Goal: Communication & Community: Answer question/provide support

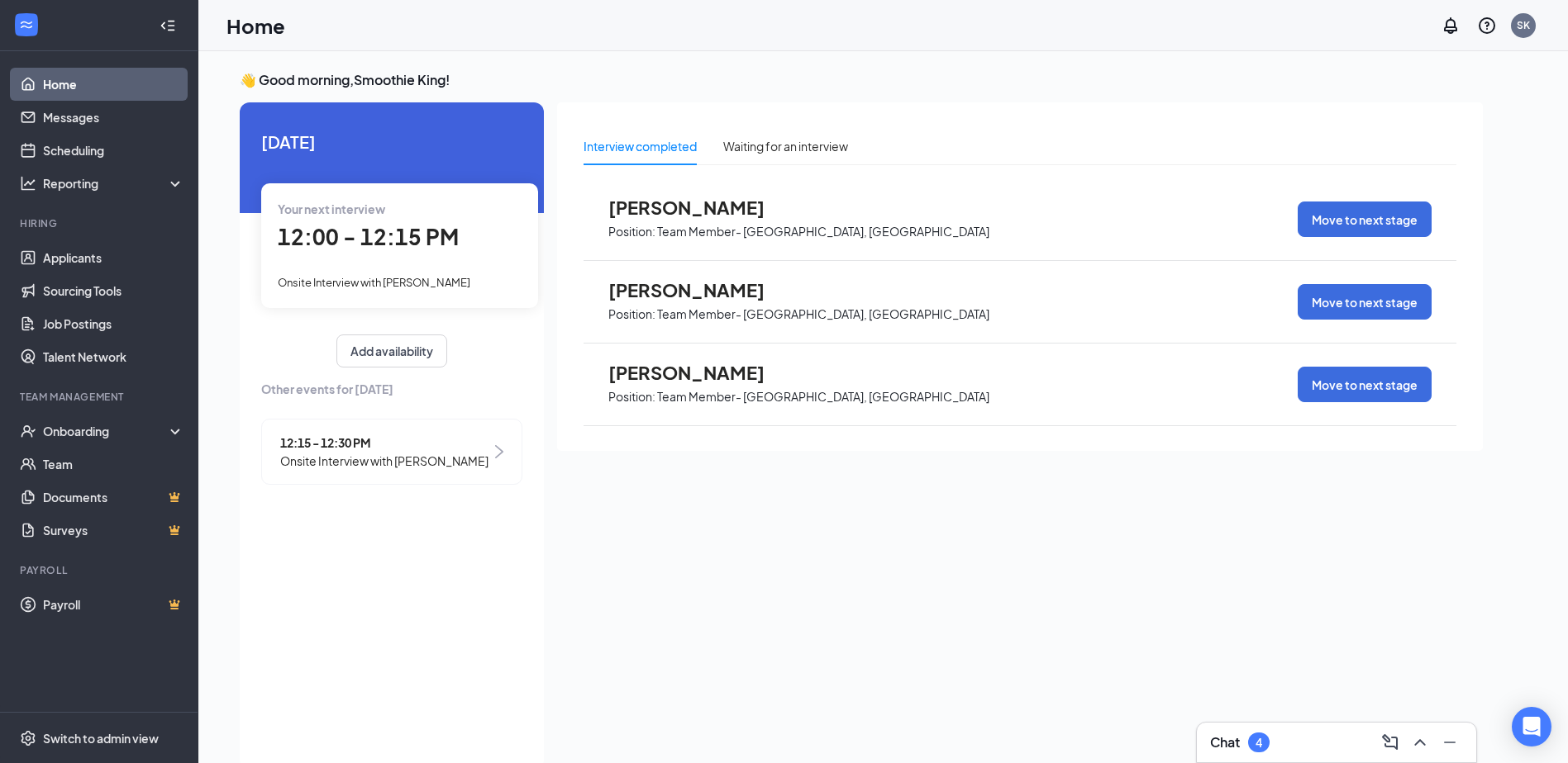
click at [1311, 752] on div "Chat 4" at bounding box center [1336, 743] width 253 height 27
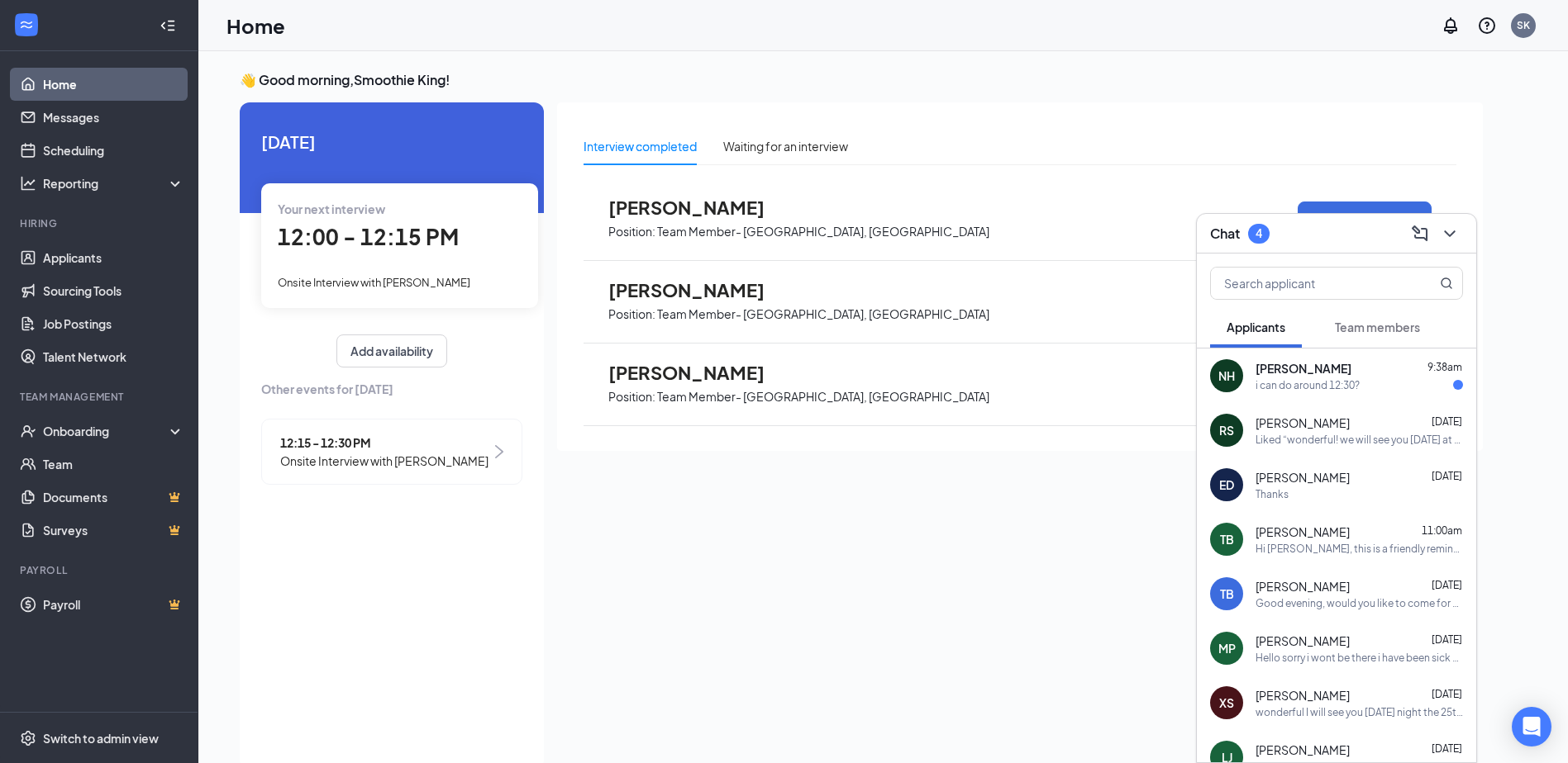
click at [1293, 372] on span "[PERSON_NAME]" at bounding box center [1304, 368] width 95 height 16
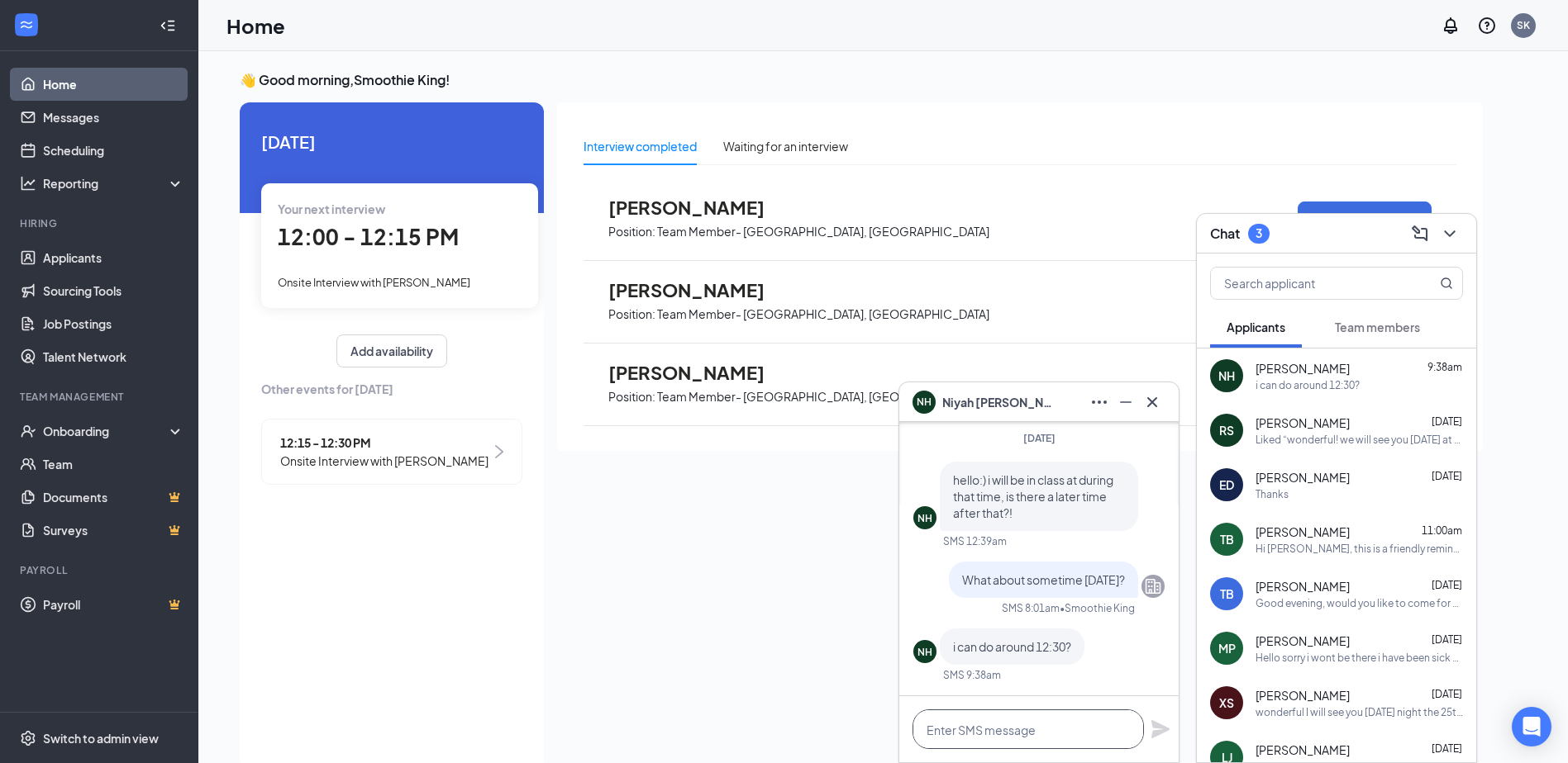
click at [1001, 727] on textarea at bounding box center [1028, 730] width 232 height 40
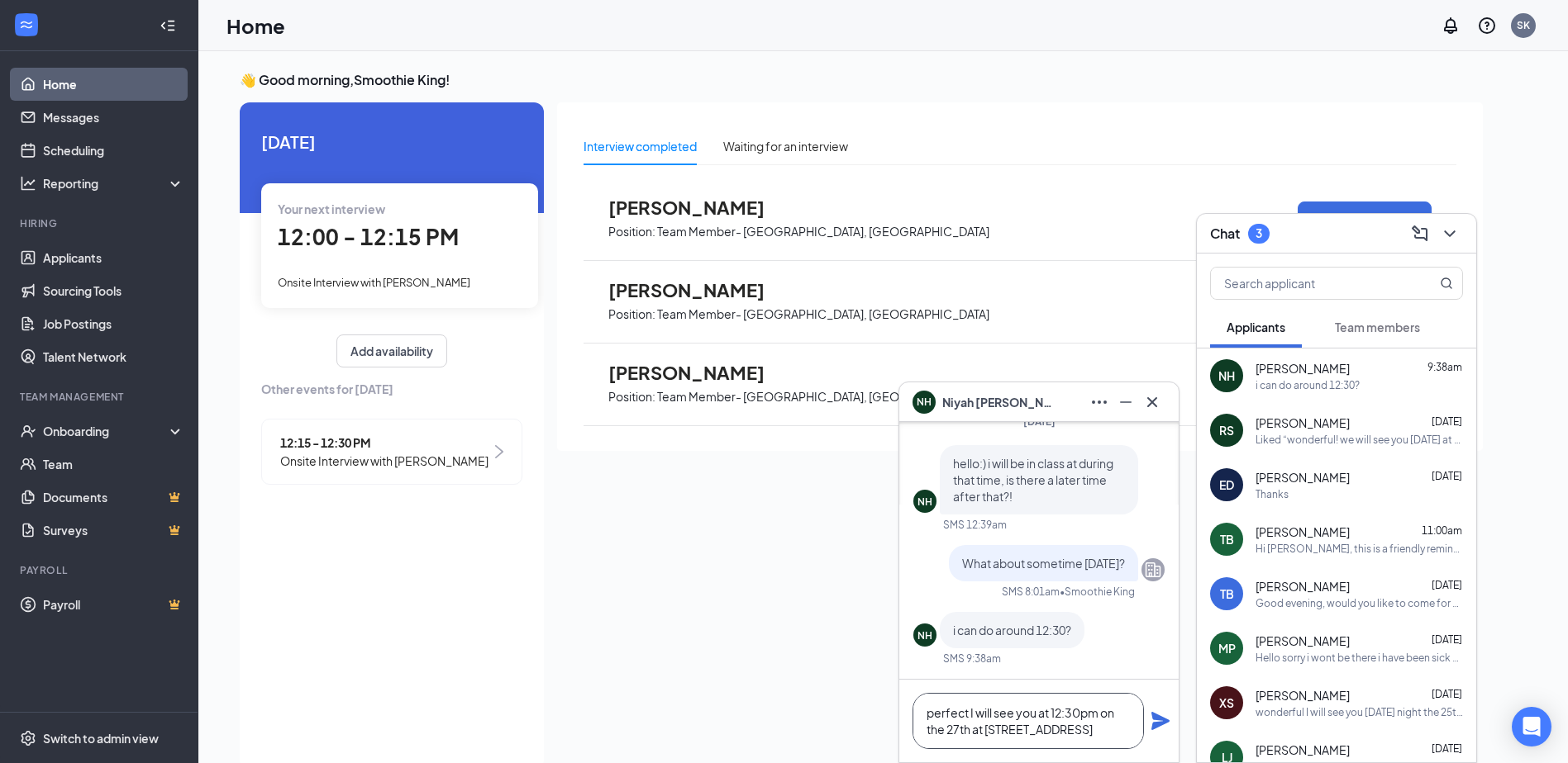
type textarea "perfect I will see you at 12:30pm on the 27th at [STREET_ADDRESS]"
click at [1161, 724] on icon "Plane" at bounding box center [1160, 721] width 18 height 18
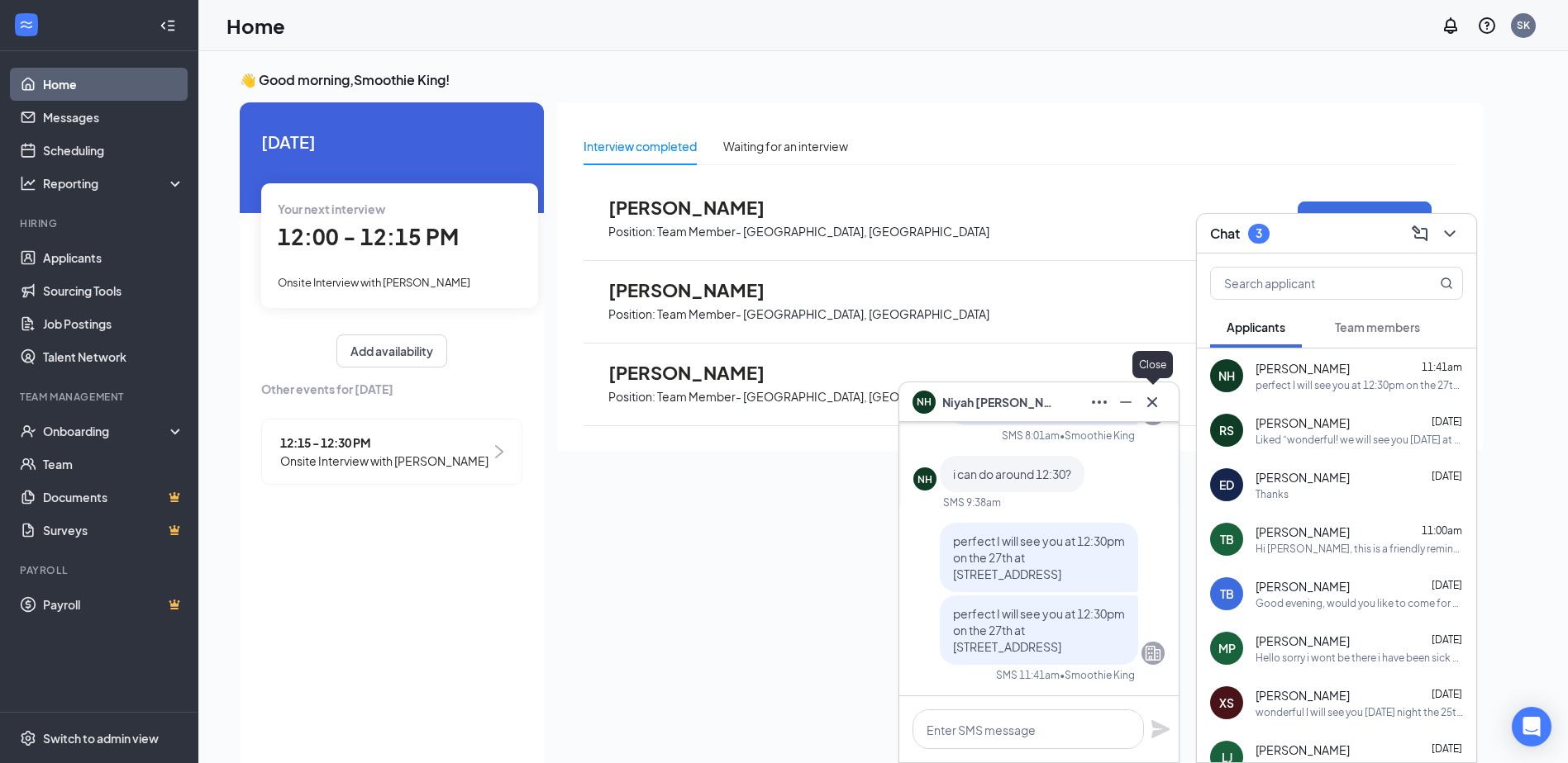
click at [1159, 402] on icon "Cross" at bounding box center [1152, 402] width 20 height 20
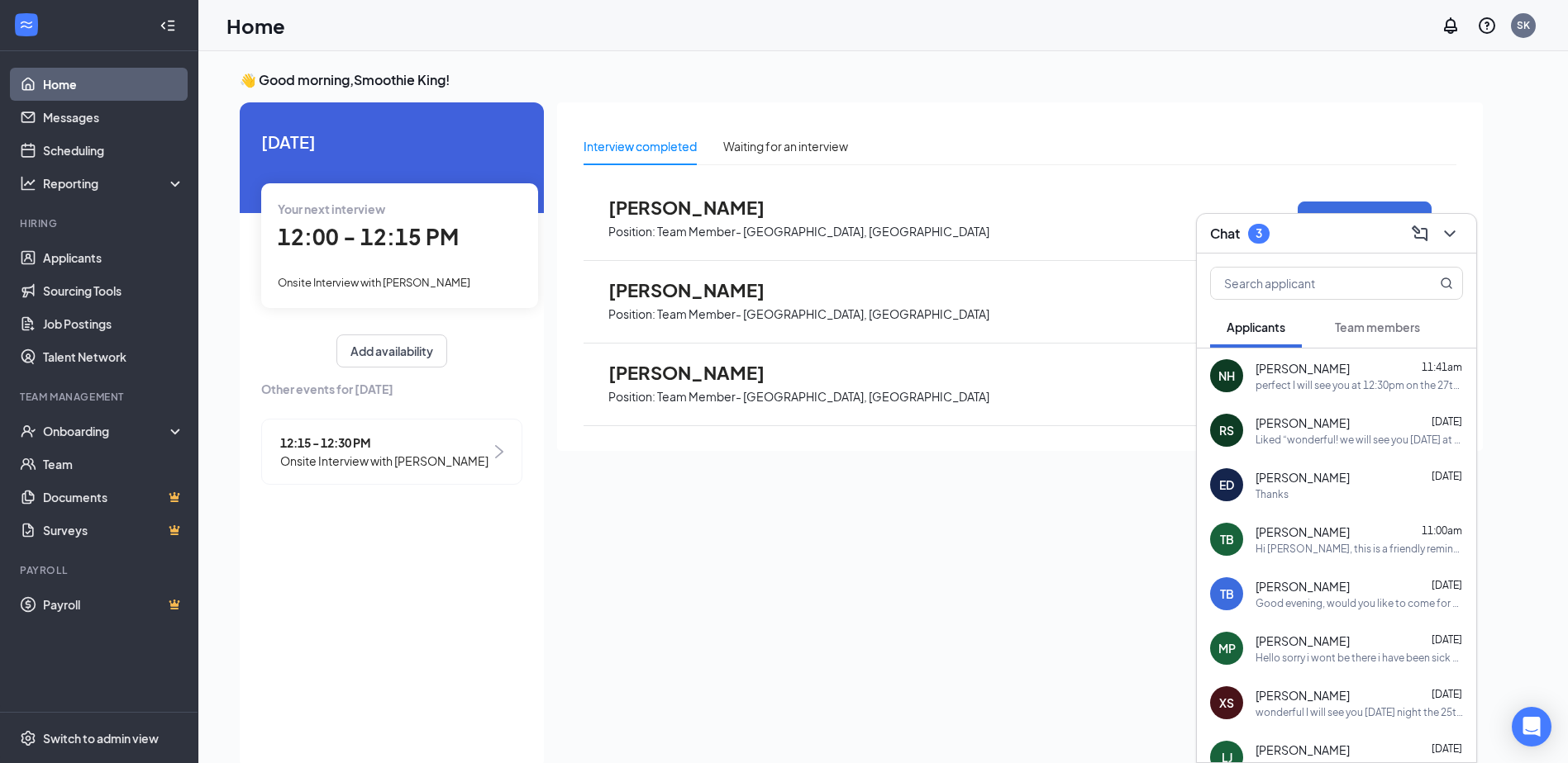
click at [1366, 328] on span "Team members" at bounding box center [1377, 327] width 85 height 15
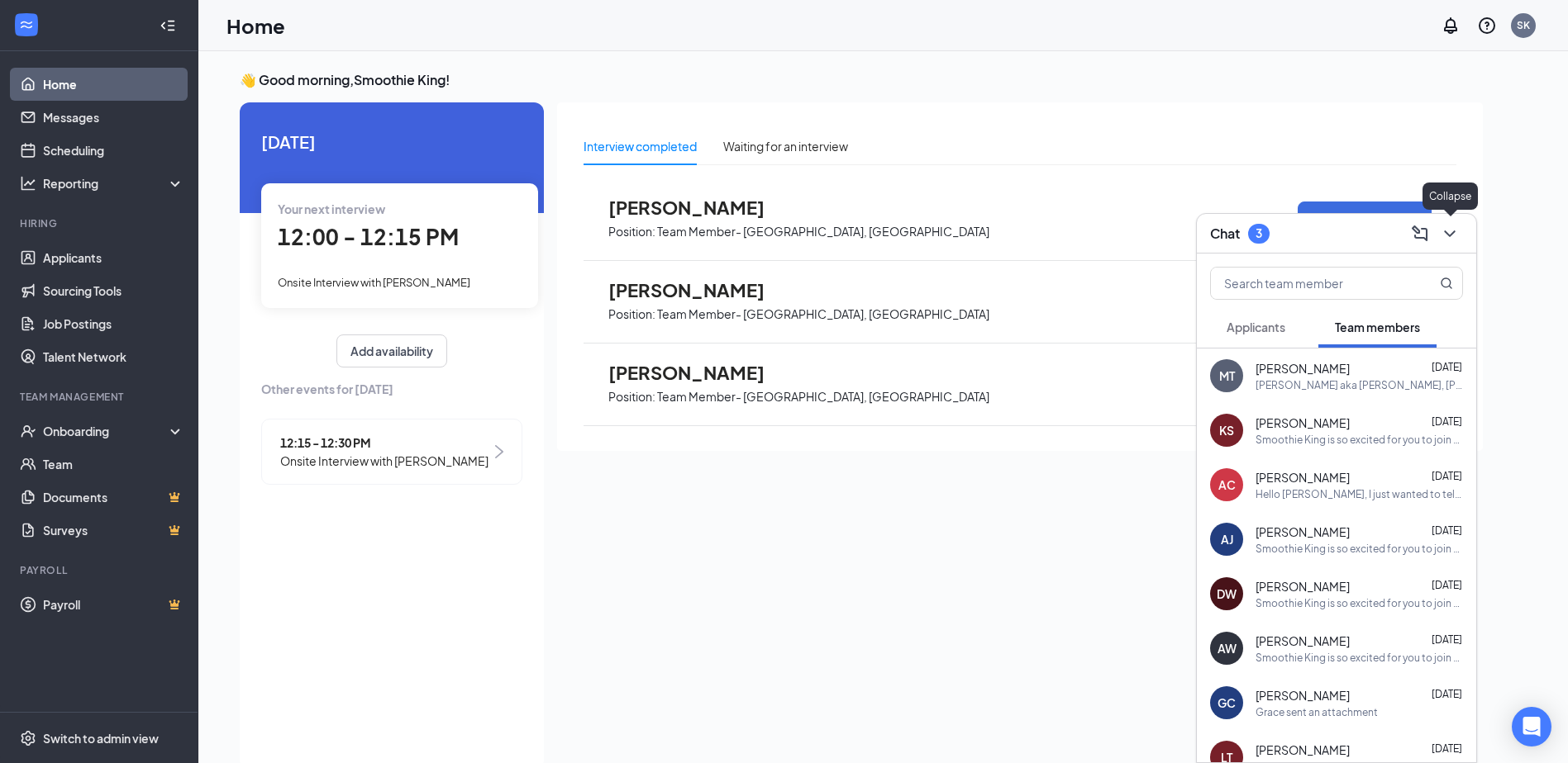
click at [1451, 231] on icon "ChevronDown" at bounding box center [1450, 234] width 20 height 20
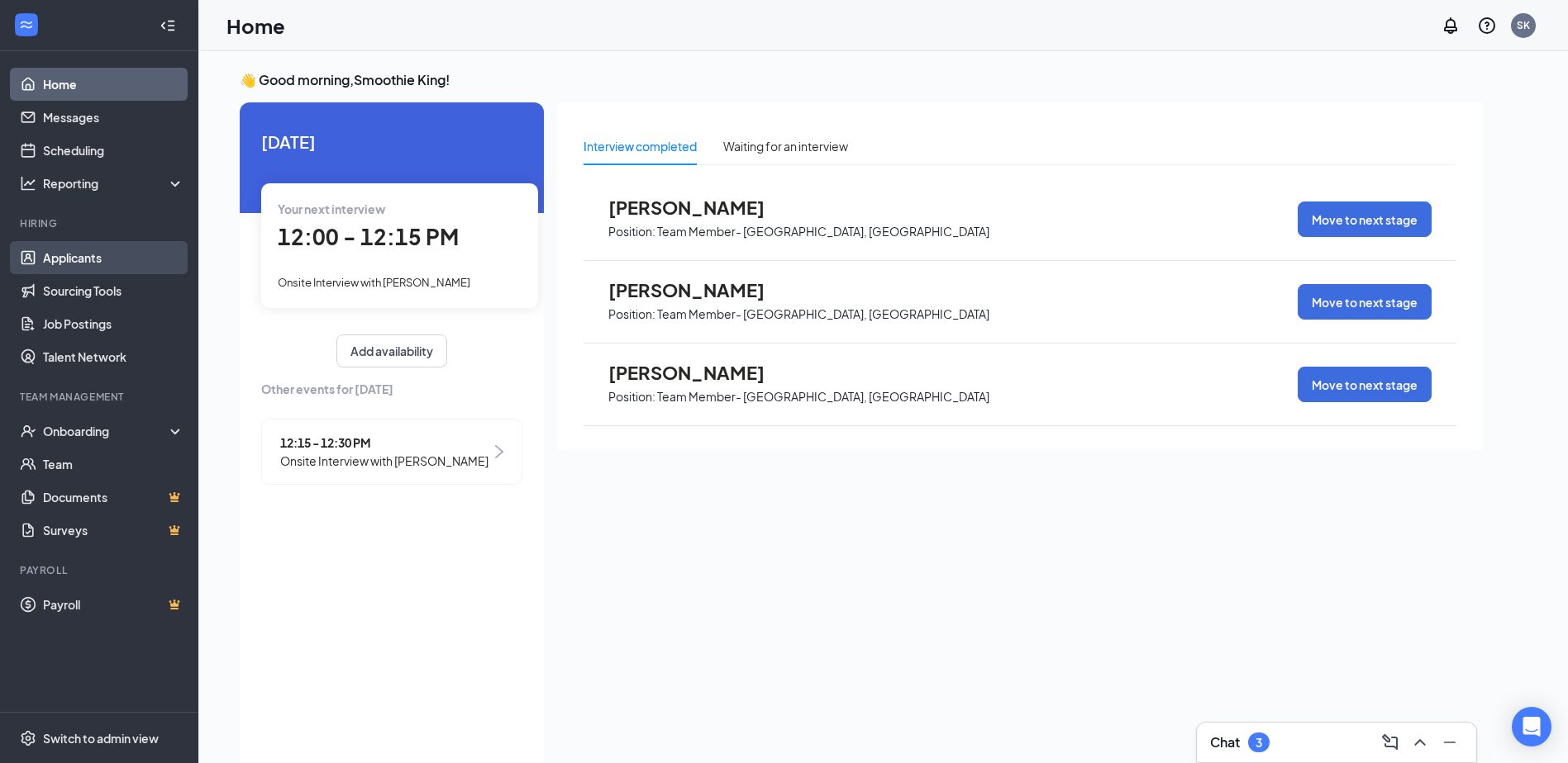
click at [77, 249] on link "Applicants" at bounding box center [114, 258] width 141 height 33
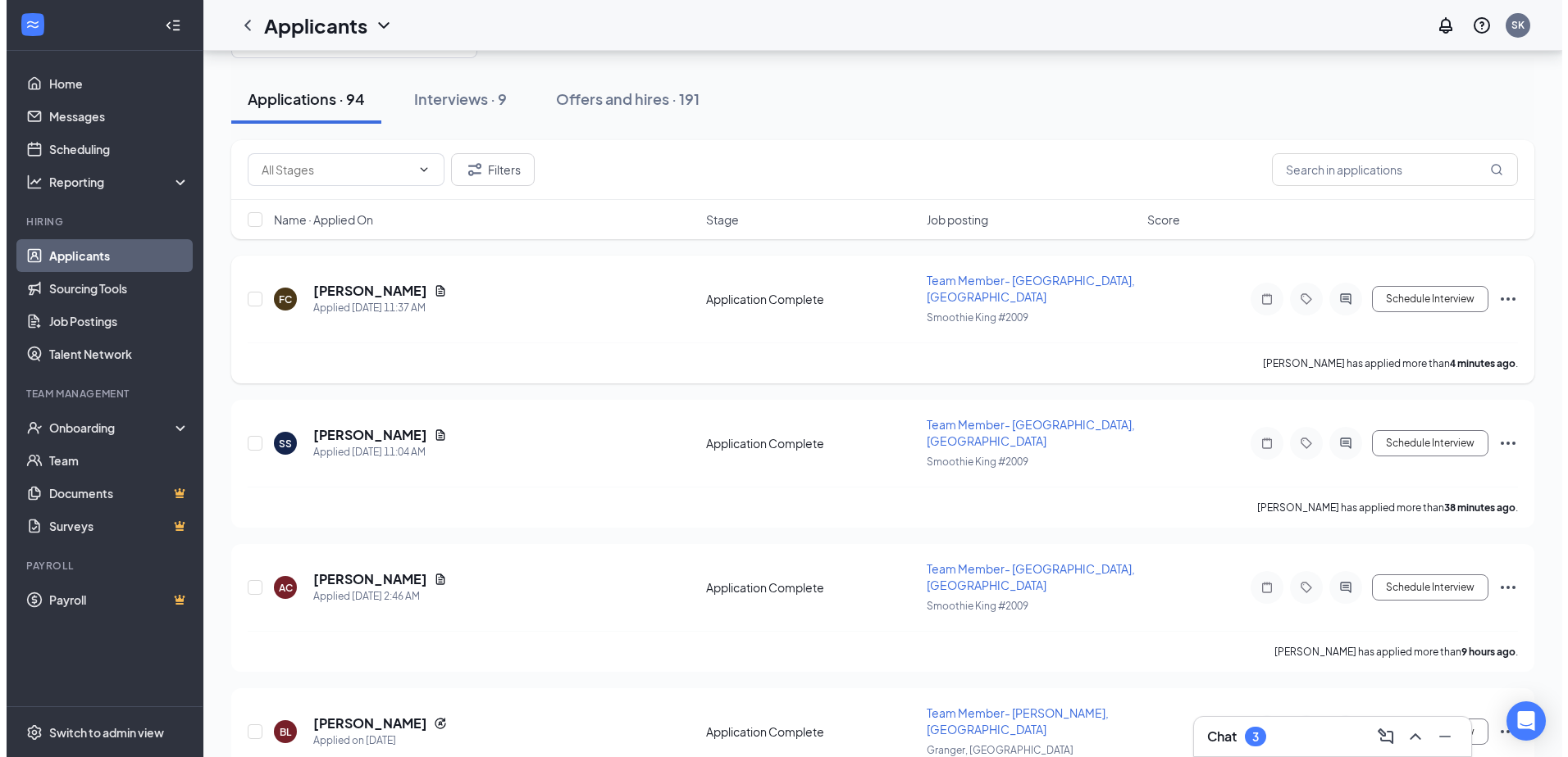
scroll to position [82, 0]
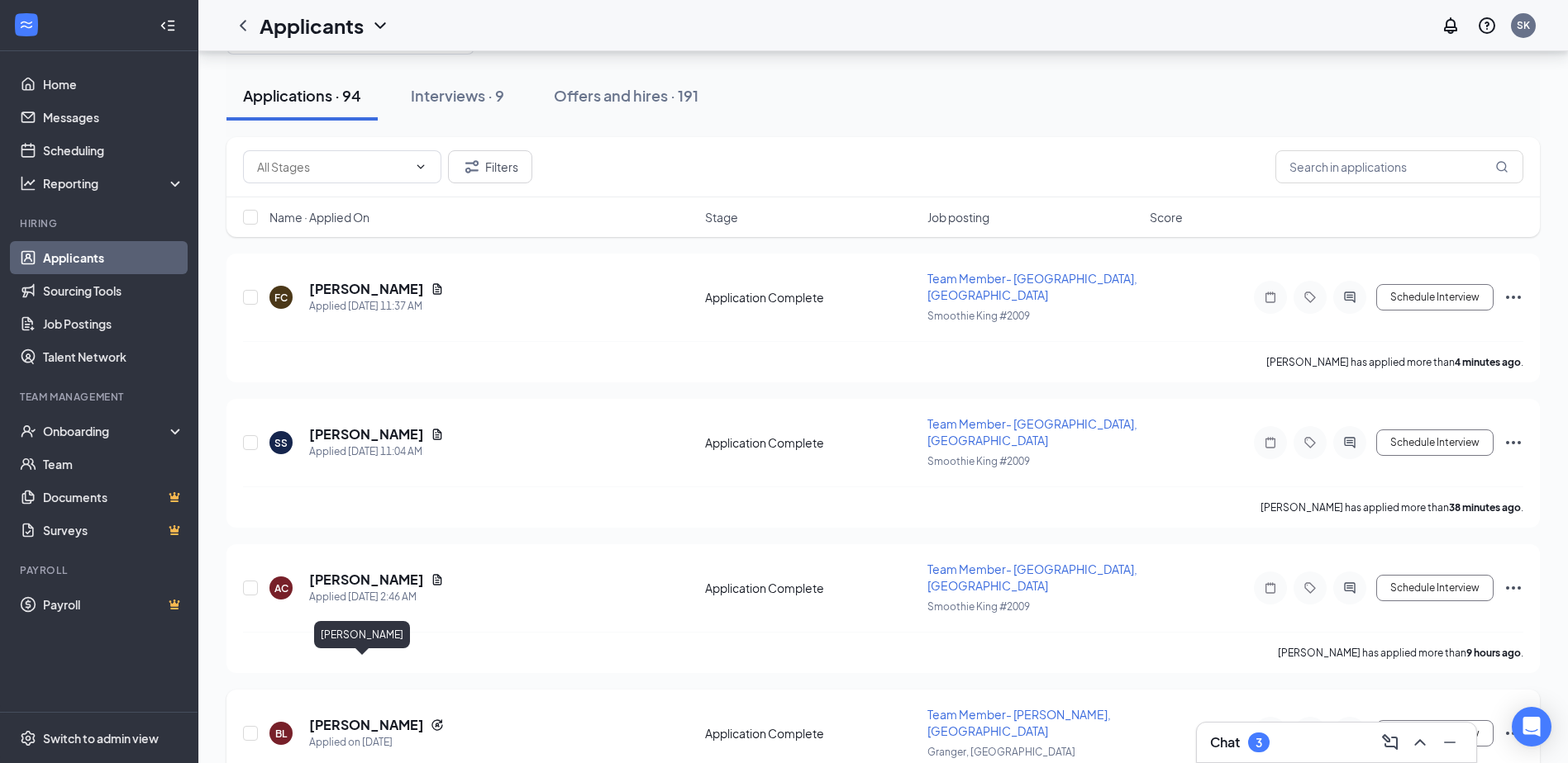
click at [381, 716] on h5 "[PERSON_NAME]" at bounding box center [366, 725] width 115 height 18
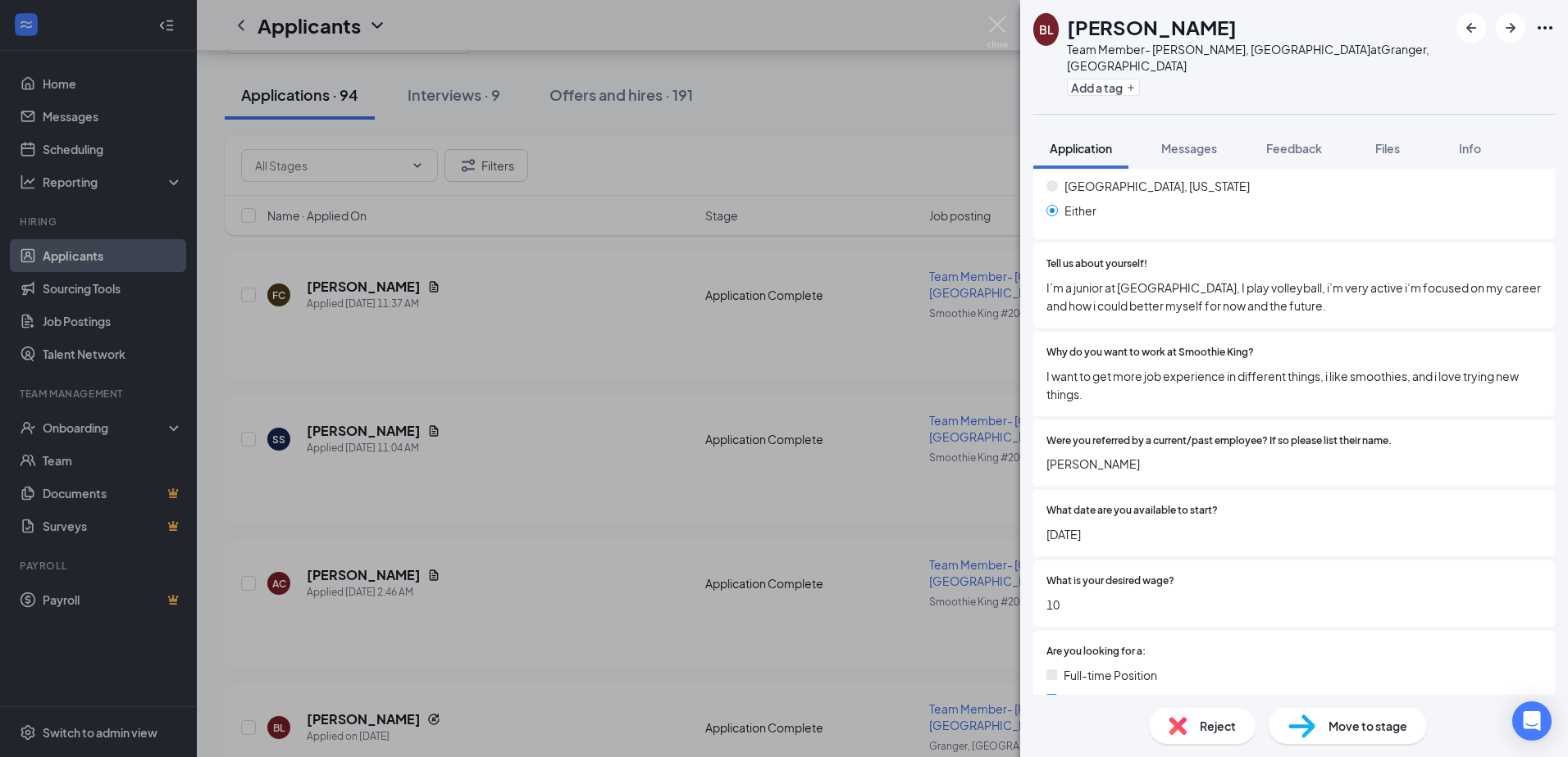
scroll to position [410, 0]
click at [1201, 141] on span "Messages" at bounding box center [1189, 149] width 56 height 15
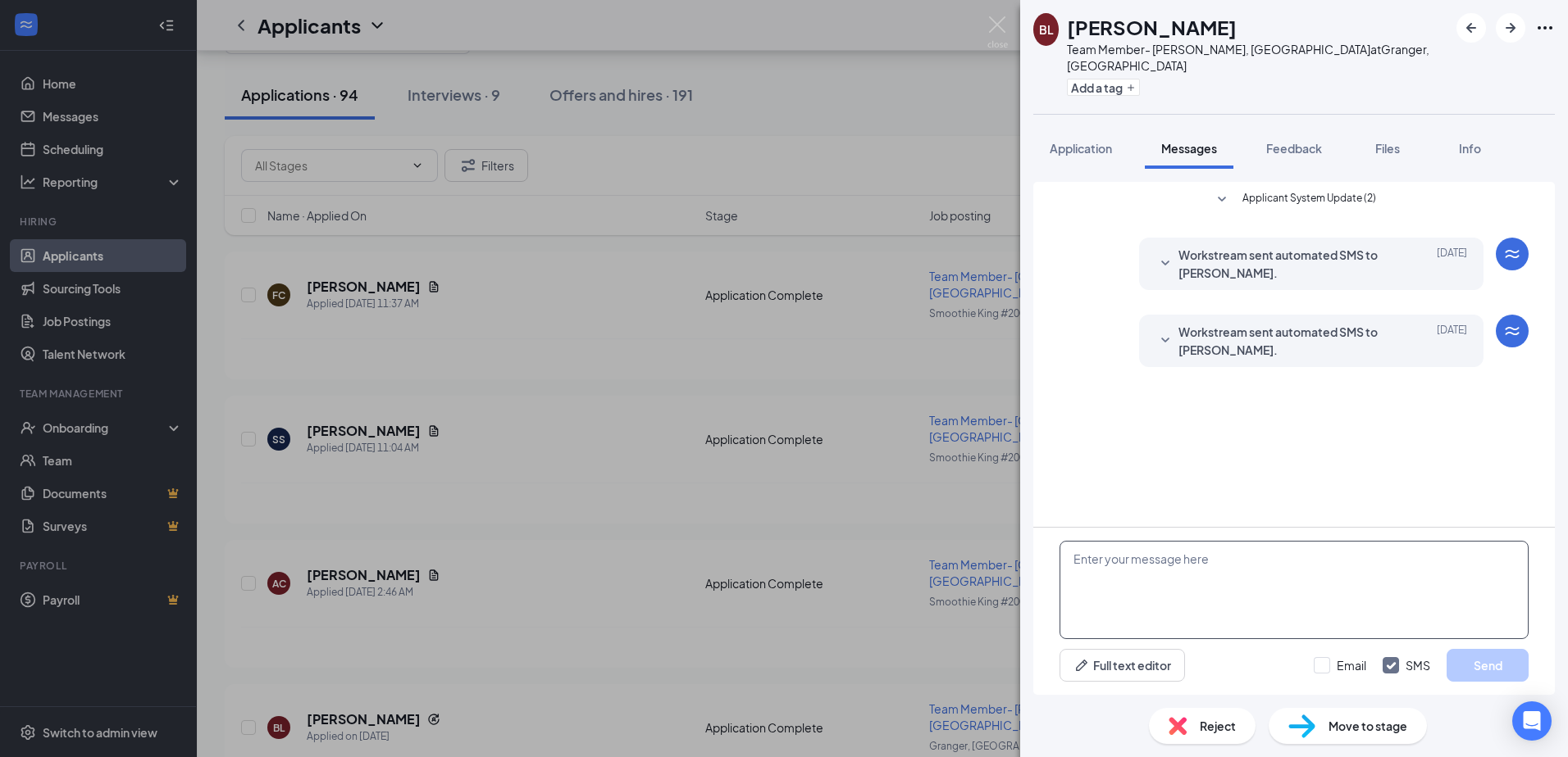
click at [1122, 586] on textarea at bounding box center [1294, 590] width 470 height 98
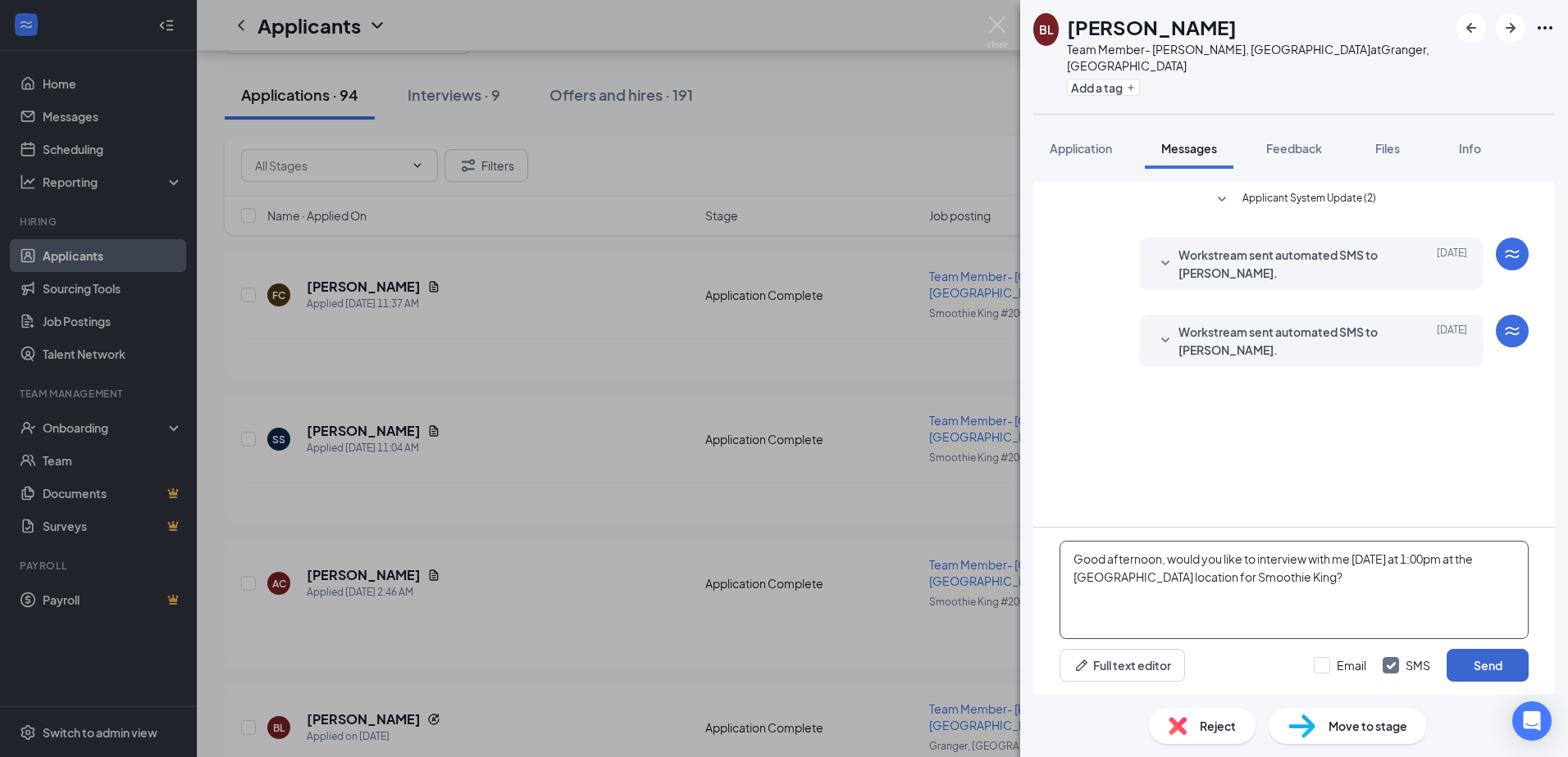
type textarea "Good afternoon, would you like to interview with me [DATE] at 1:00pm at the [GE…"
click at [1468, 660] on button "Send" at bounding box center [1488, 665] width 82 height 33
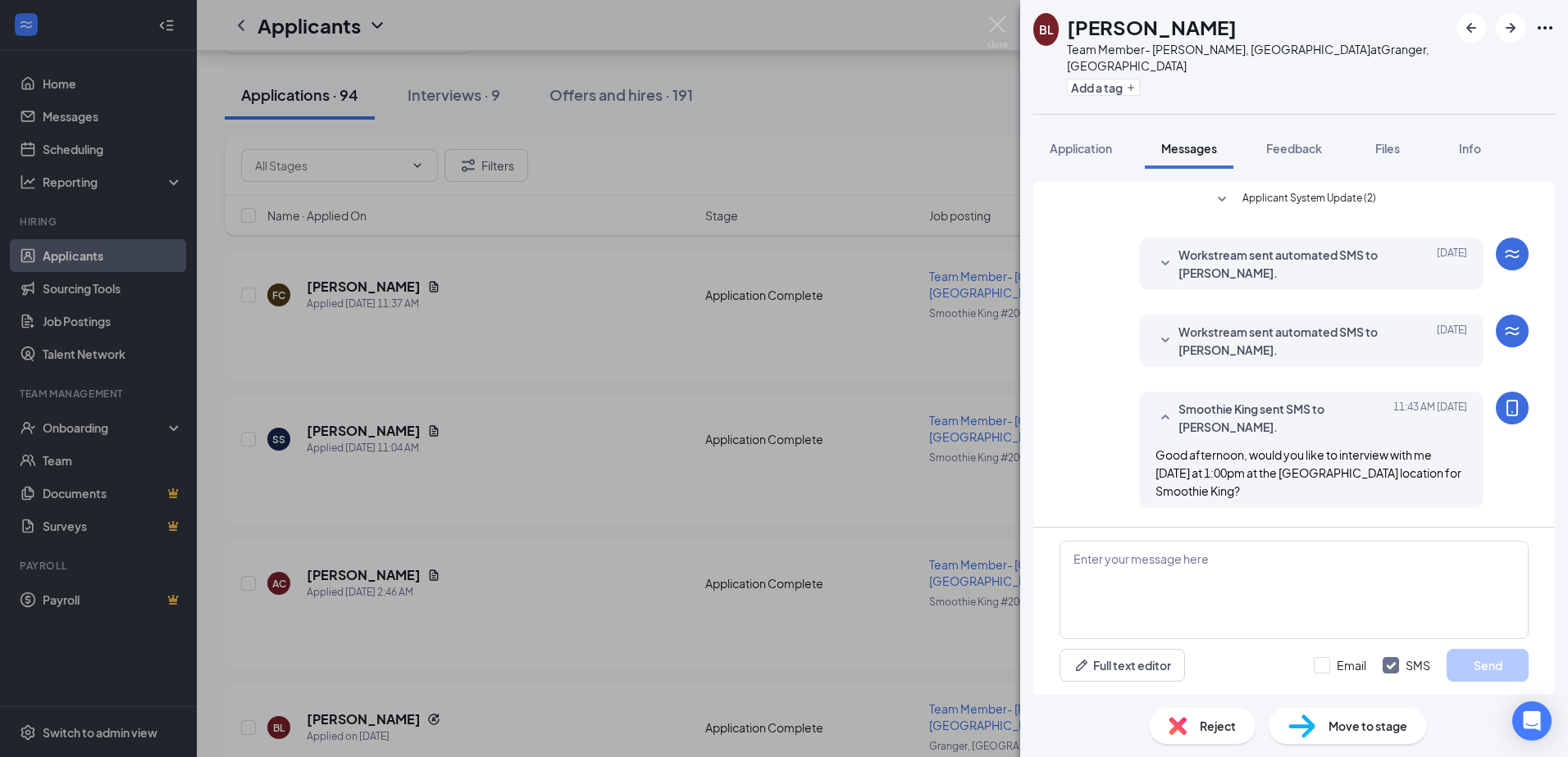
click at [1008, 19] on div "[PERSON_NAME] Team Member- [PERSON_NAME], IN at [GEOGRAPHIC_DATA], IN Add a tag…" at bounding box center [784, 378] width 1568 height 757
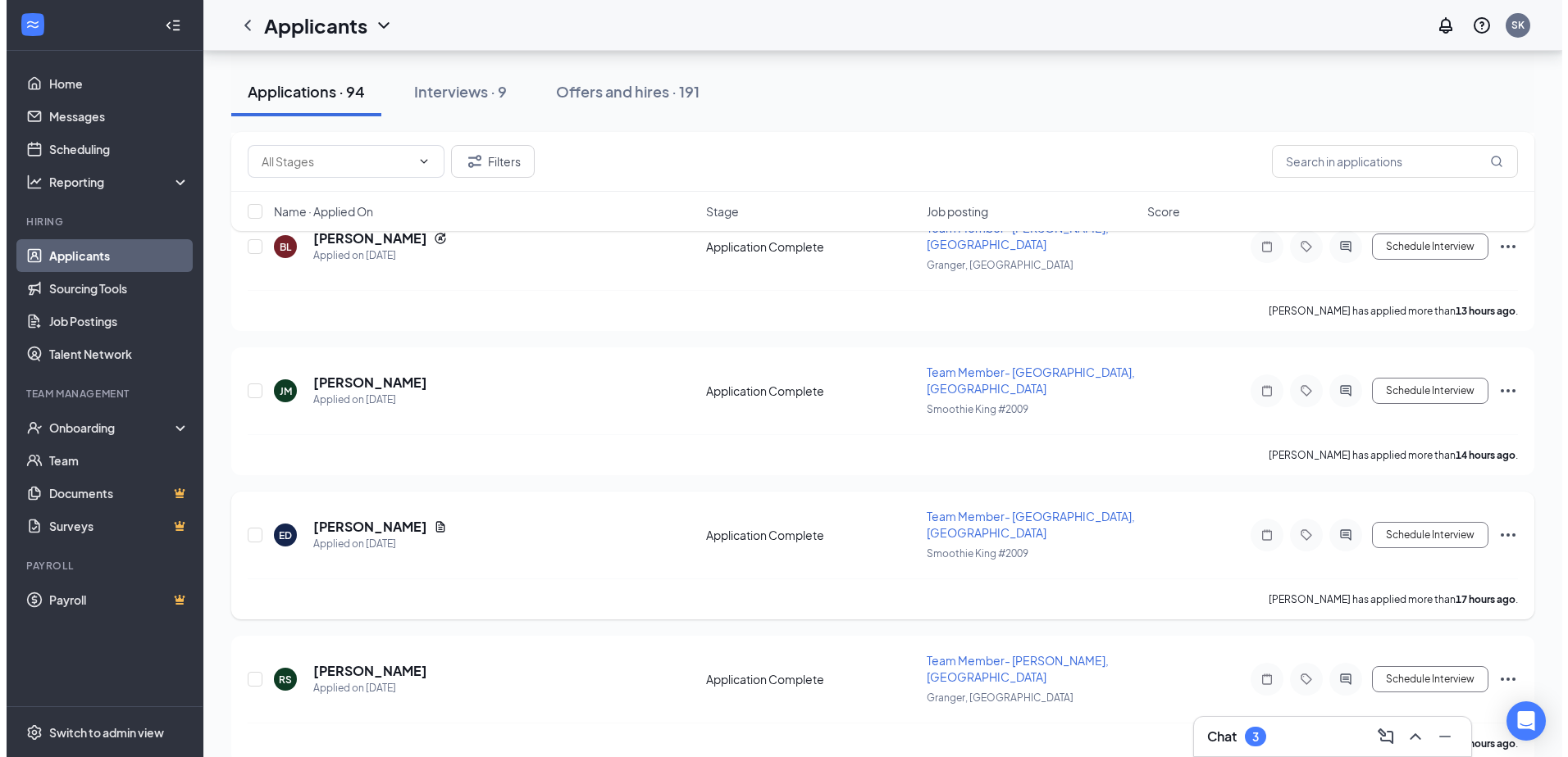
scroll to position [573, 0]
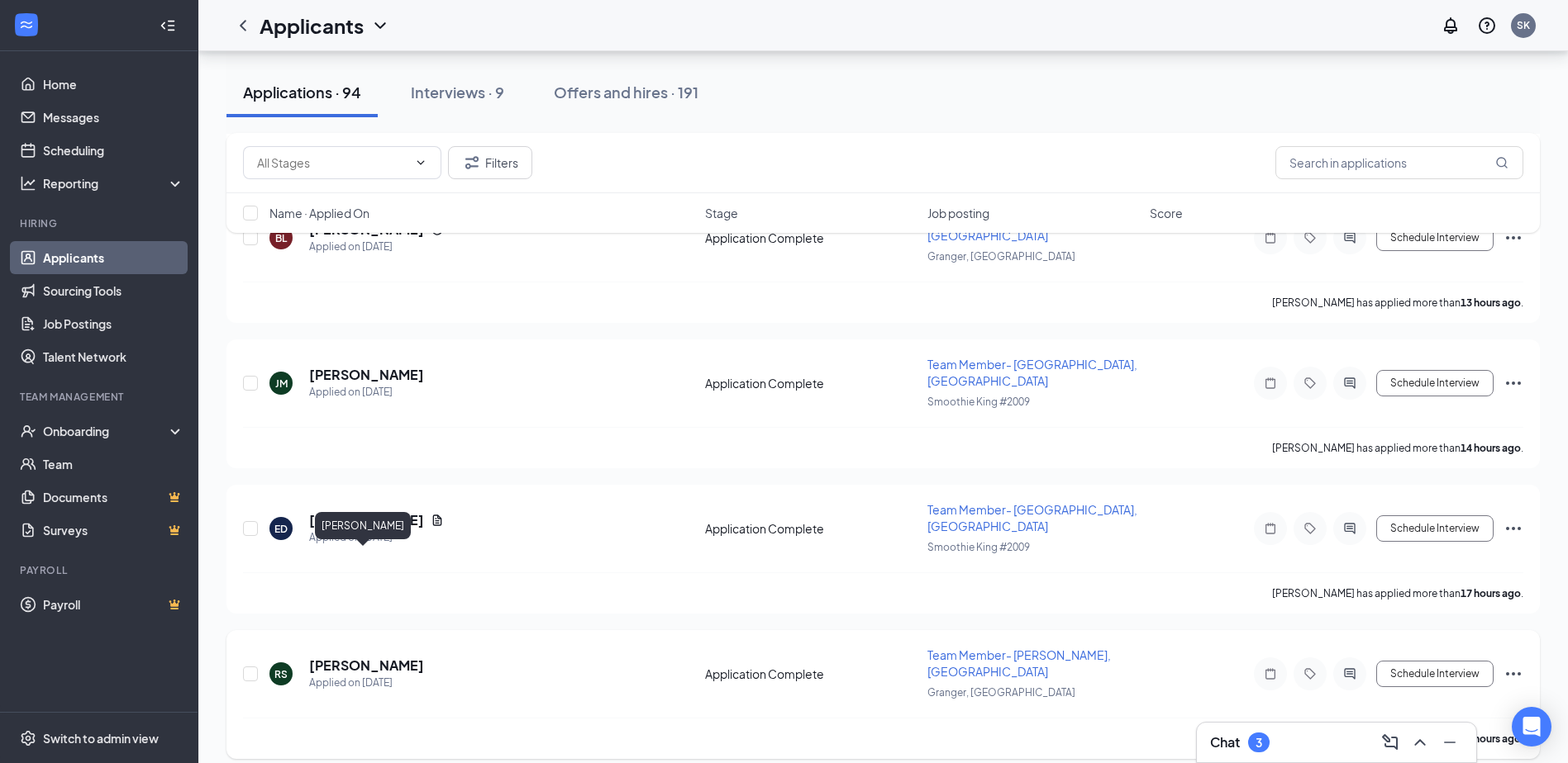
click at [378, 657] on h5 "[PERSON_NAME]" at bounding box center [366, 666] width 115 height 18
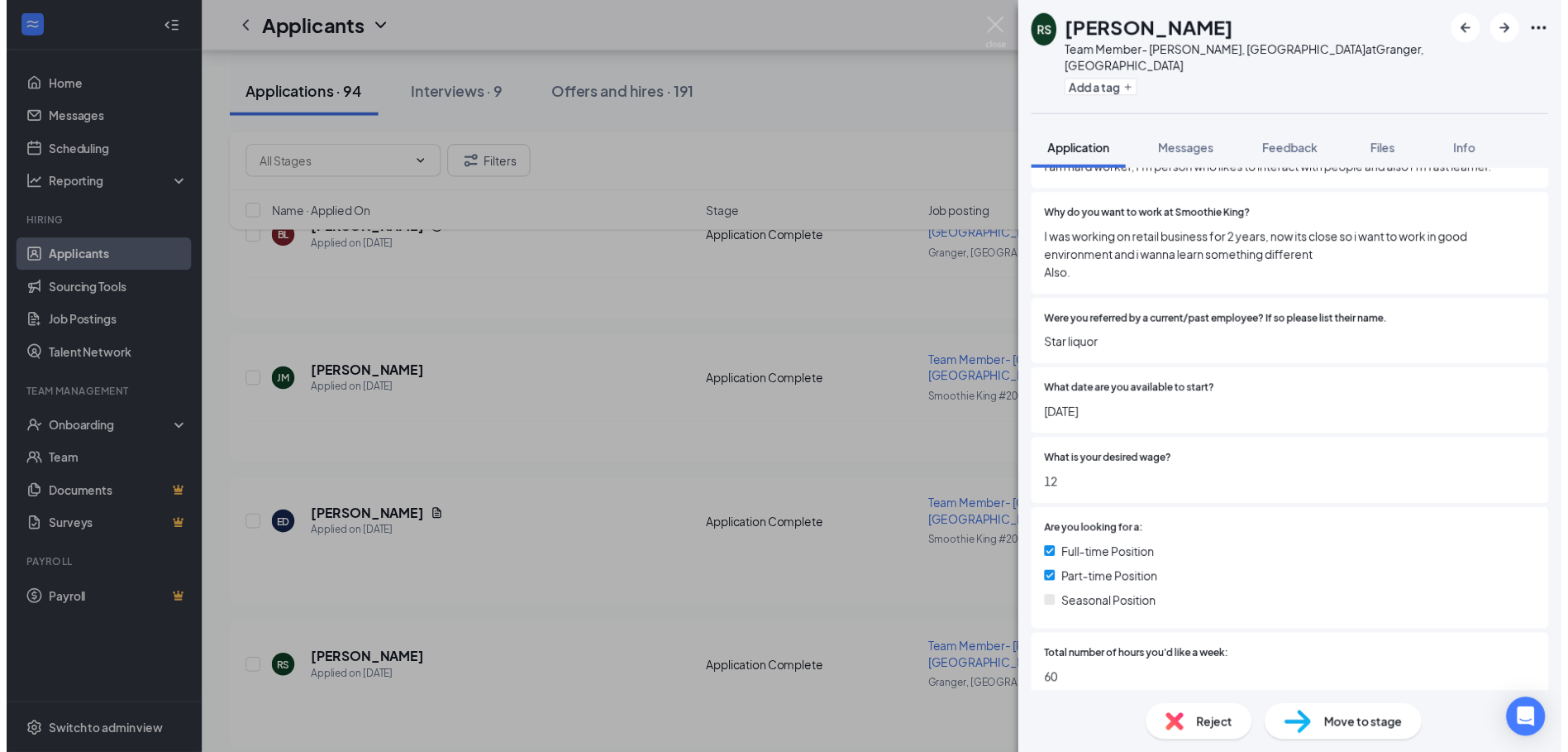
scroll to position [366, 0]
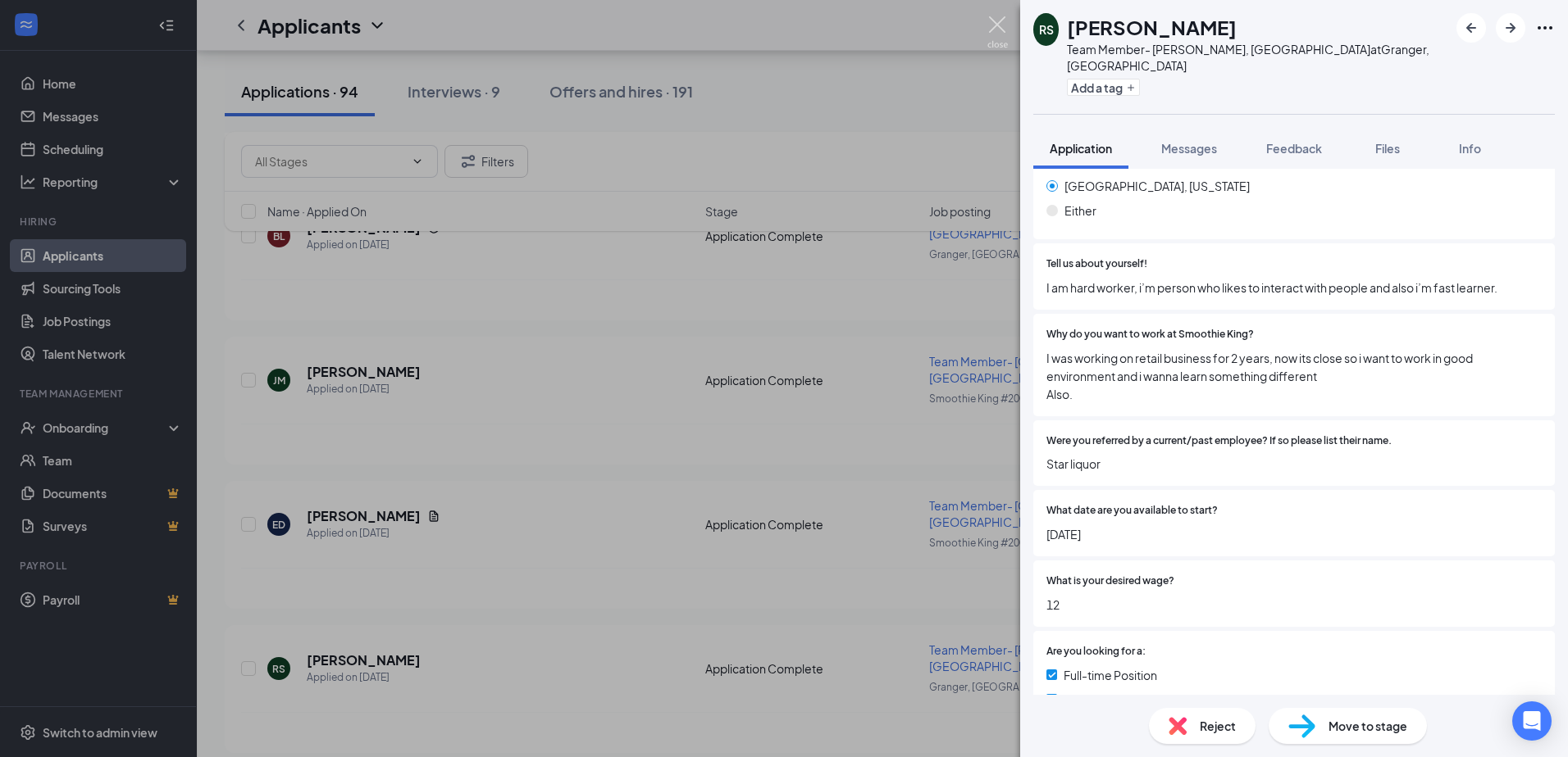
click at [997, 22] on img at bounding box center [998, 32] width 21 height 32
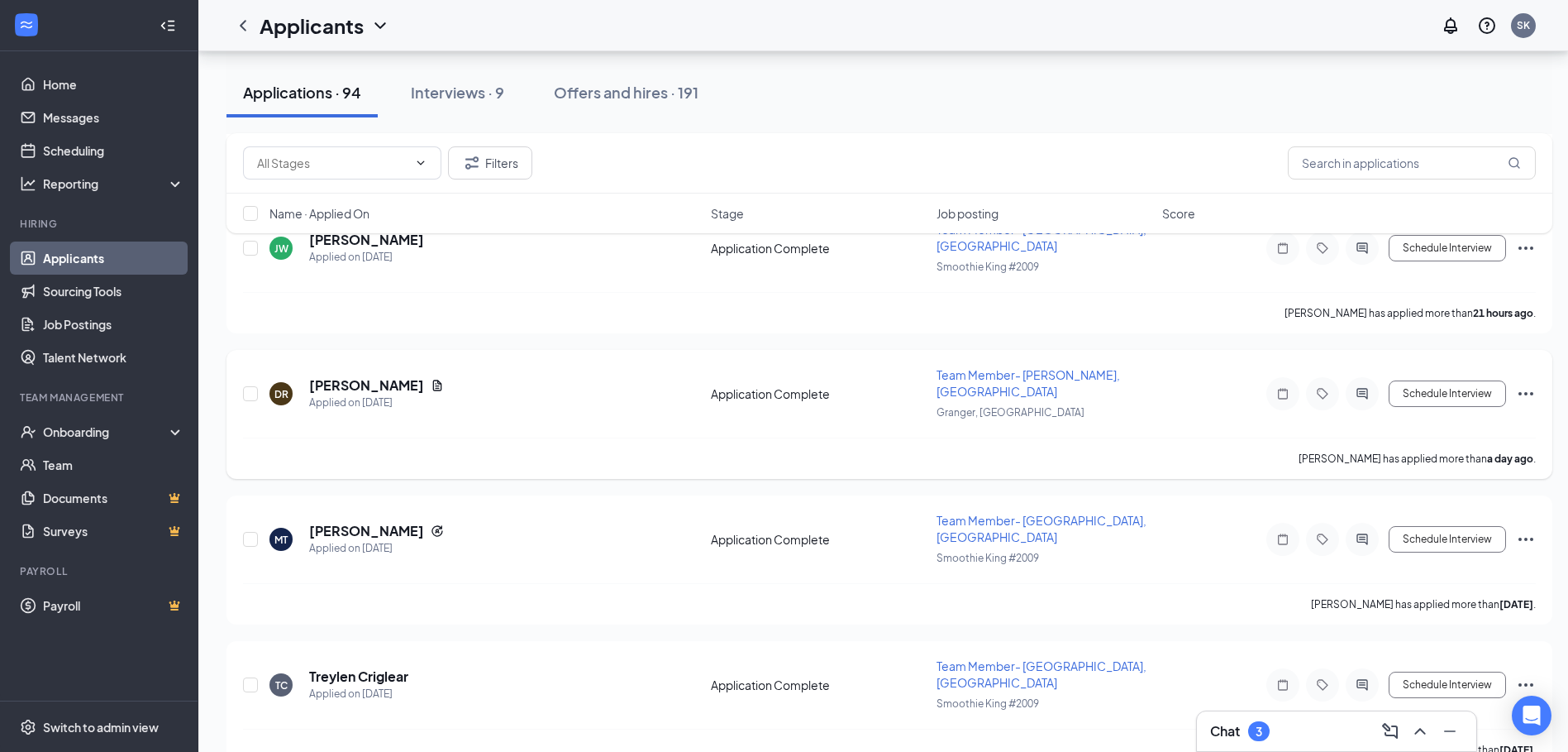
scroll to position [1158, 0]
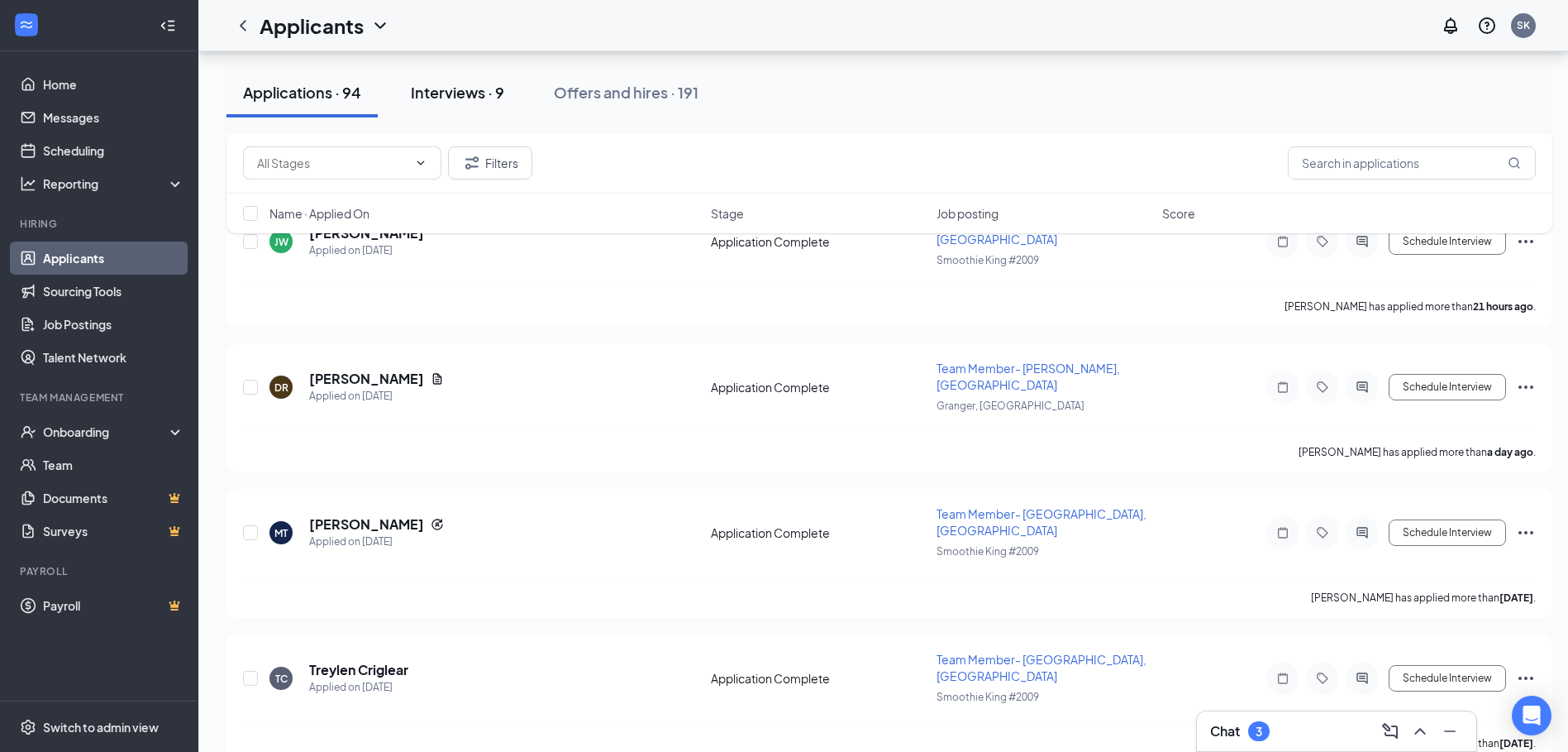
click at [426, 98] on div "Interviews · 9" at bounding box center [458, 93] width 94 height 21
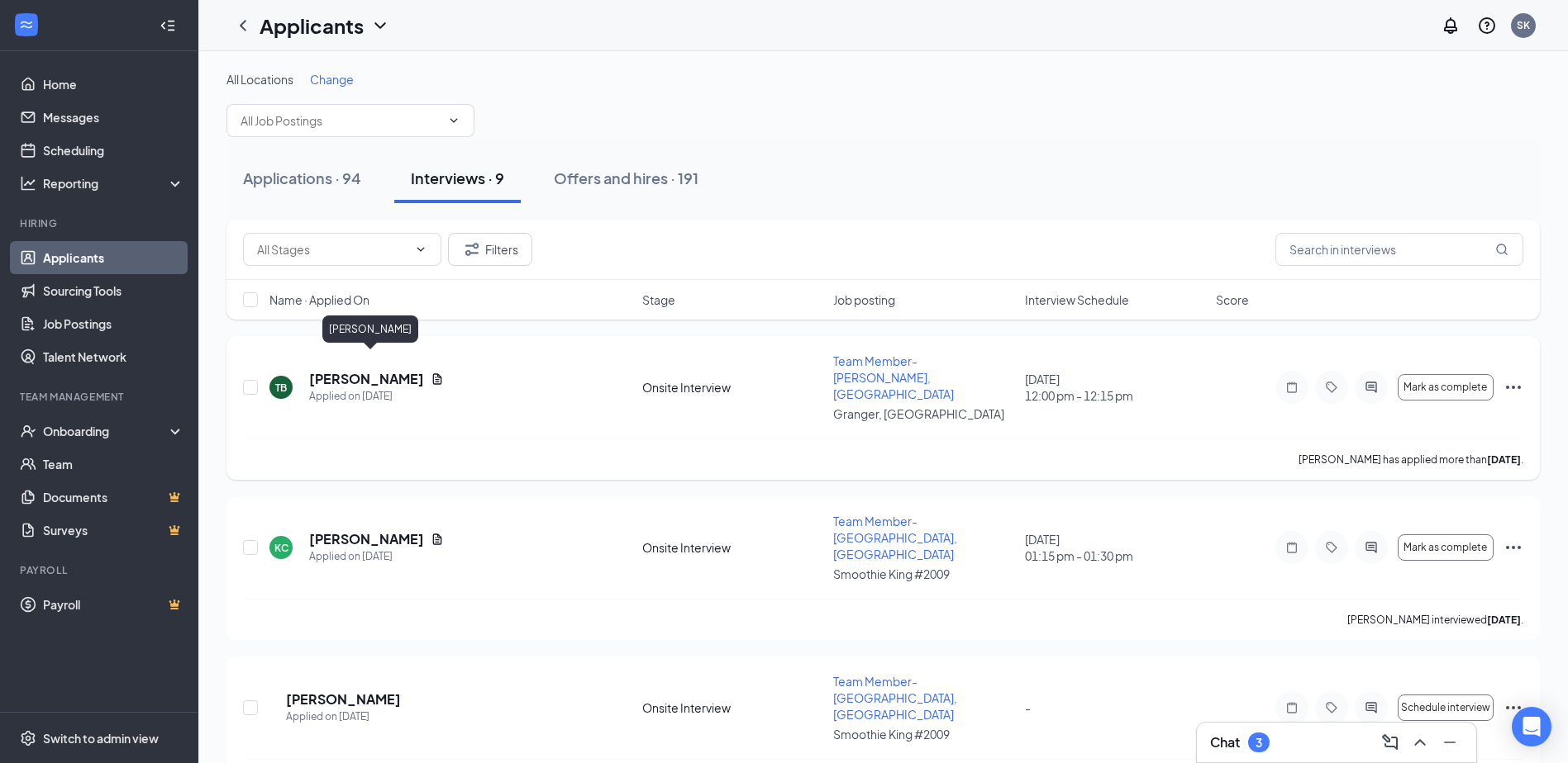
click at [349, 370] on h5 "[PERSON_NAME]" at bounding box center [366, 379] width 115 height 18
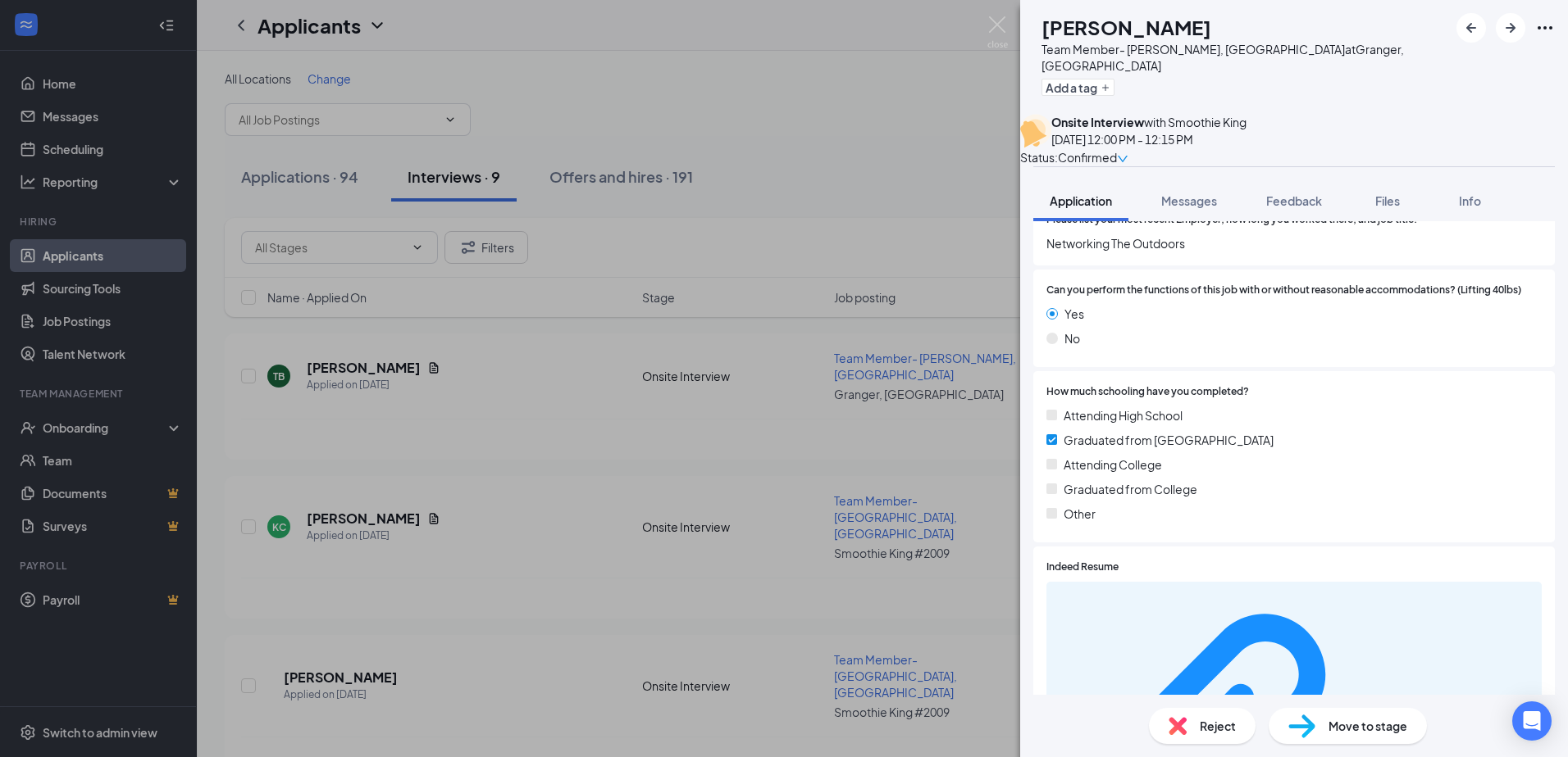
scroll to position [1558, 0]
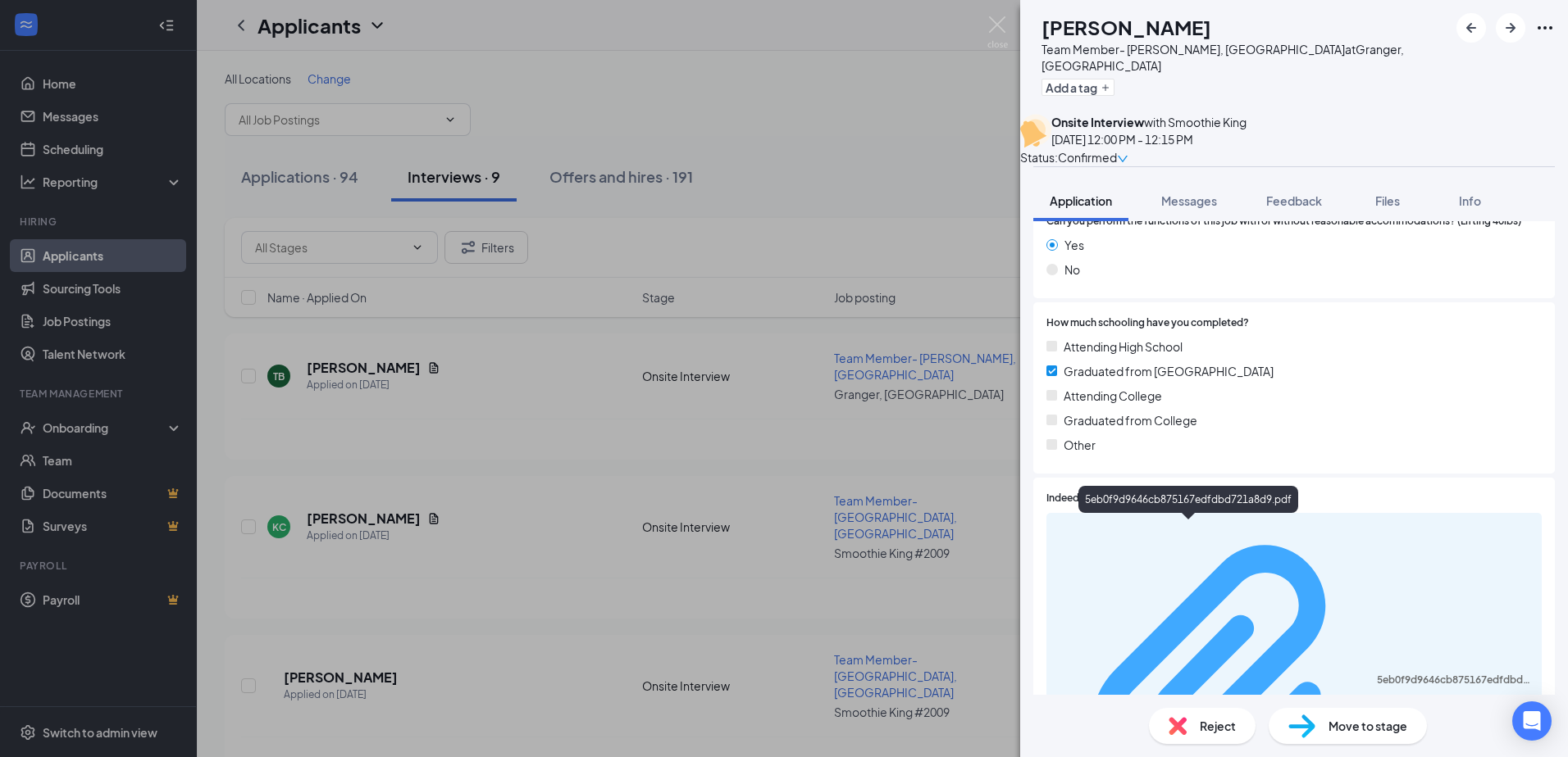
click at [1378, 674] on div "5eb0f9d9646cb875167edfdbd721a8d9.pdf" at bounding box center [1455, 680] width 155 height 13
